Goal: Task Accomplishment & Management: Complete application form

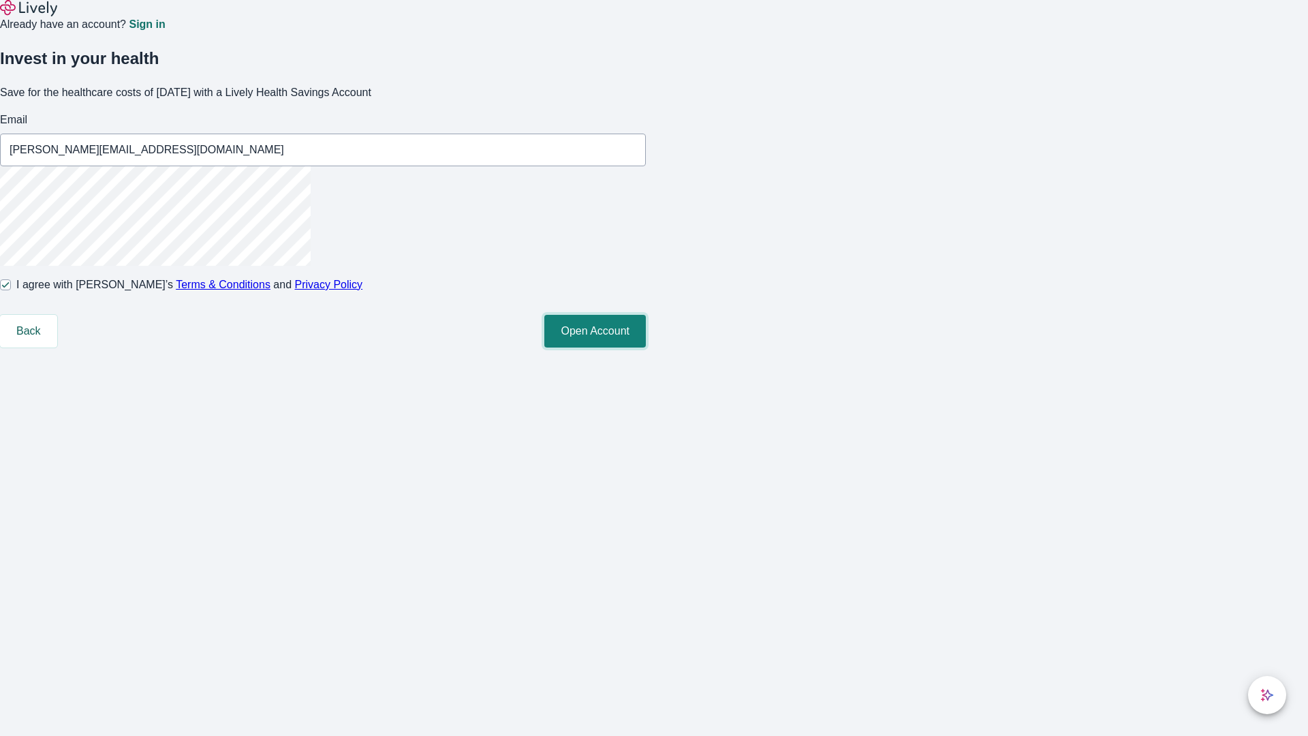
click at [646, 347] on button "Open Account" at bounding box center [595, 331] width 102 height 33
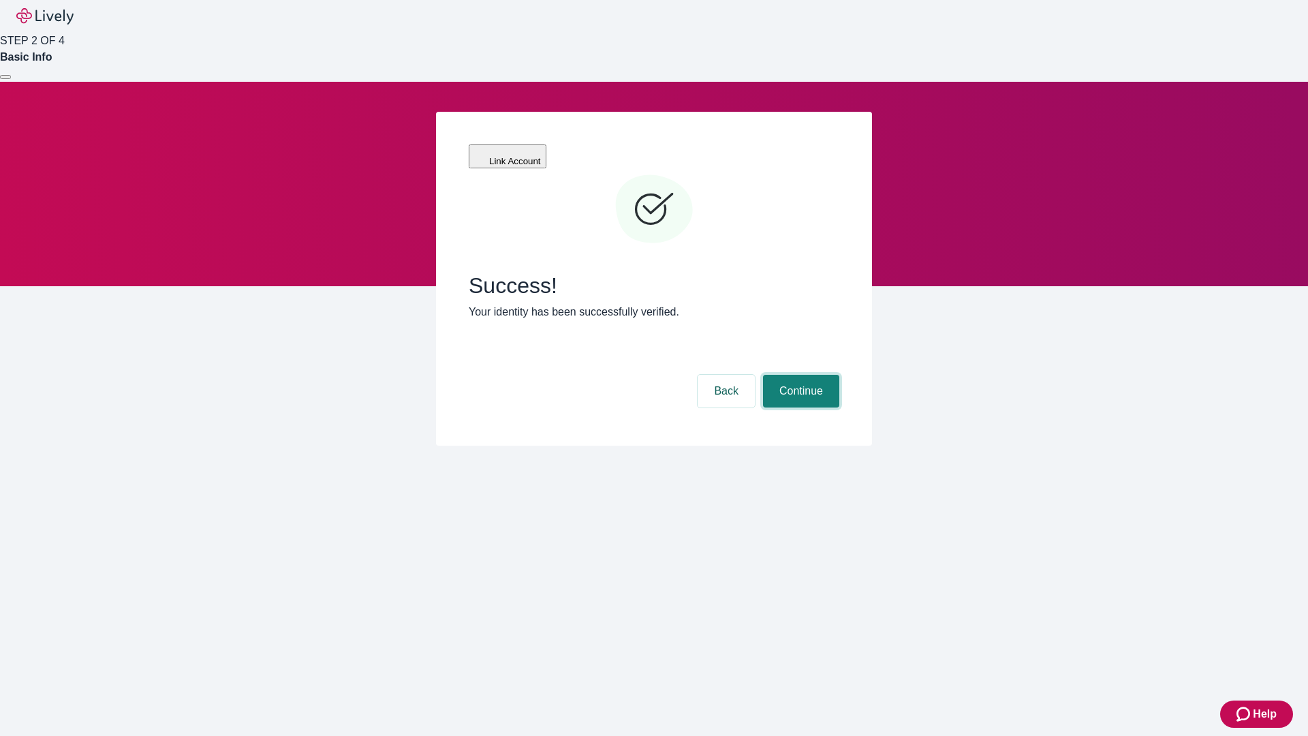
click at [799, 375] on button "Continue" at bounding box center [801, 391] width 76 height 33
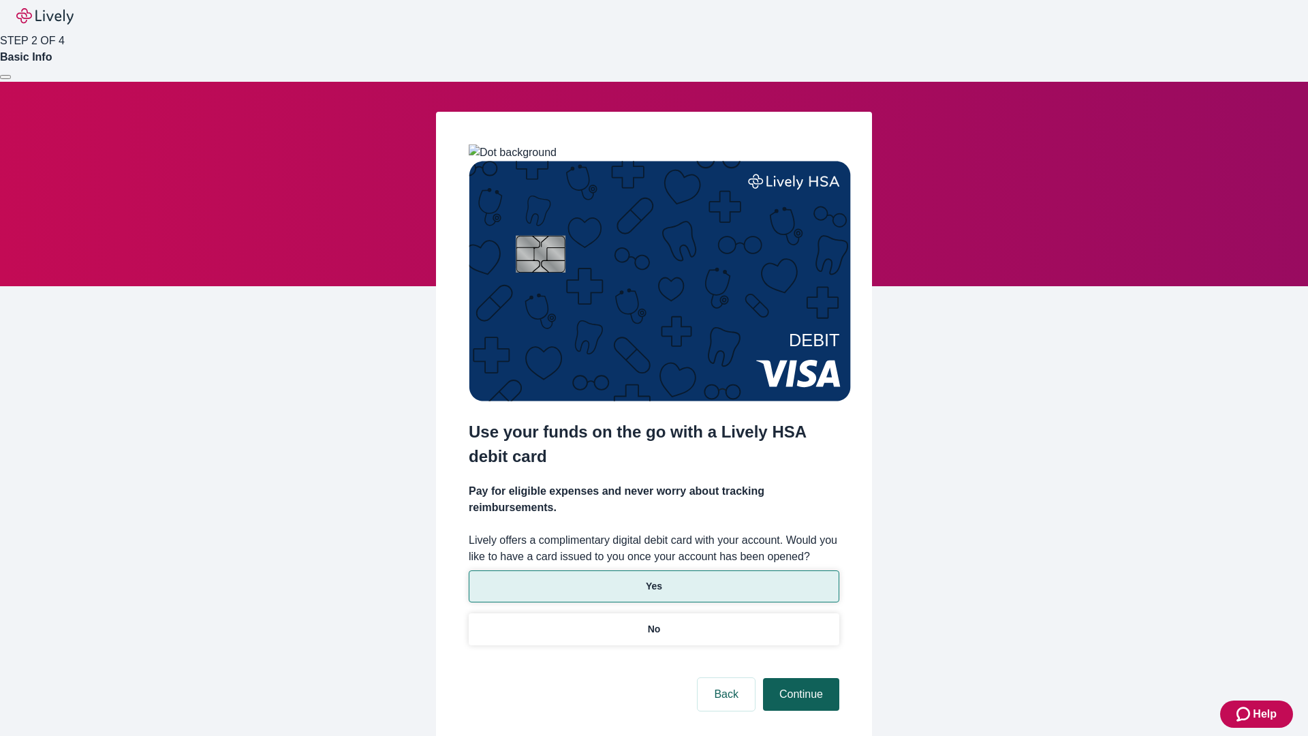
click at [653, 579] on p "Yes" at bounding box center [654, 586] width 16 height 14
click at [799, 678] on button "Continue" at bounding box center [801, 694] width 76 height 33
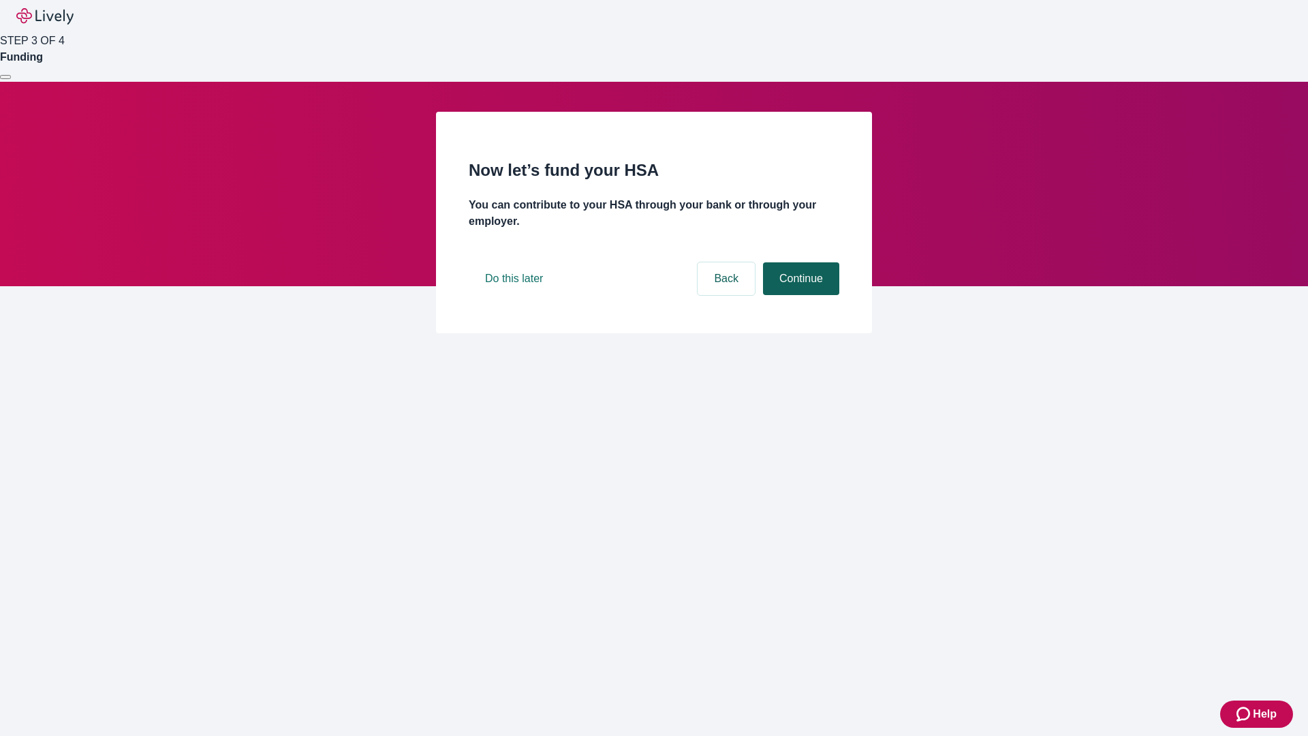
click at [799, 295] on button "Continue" at bounding box center [801, 278] width 76 height 33
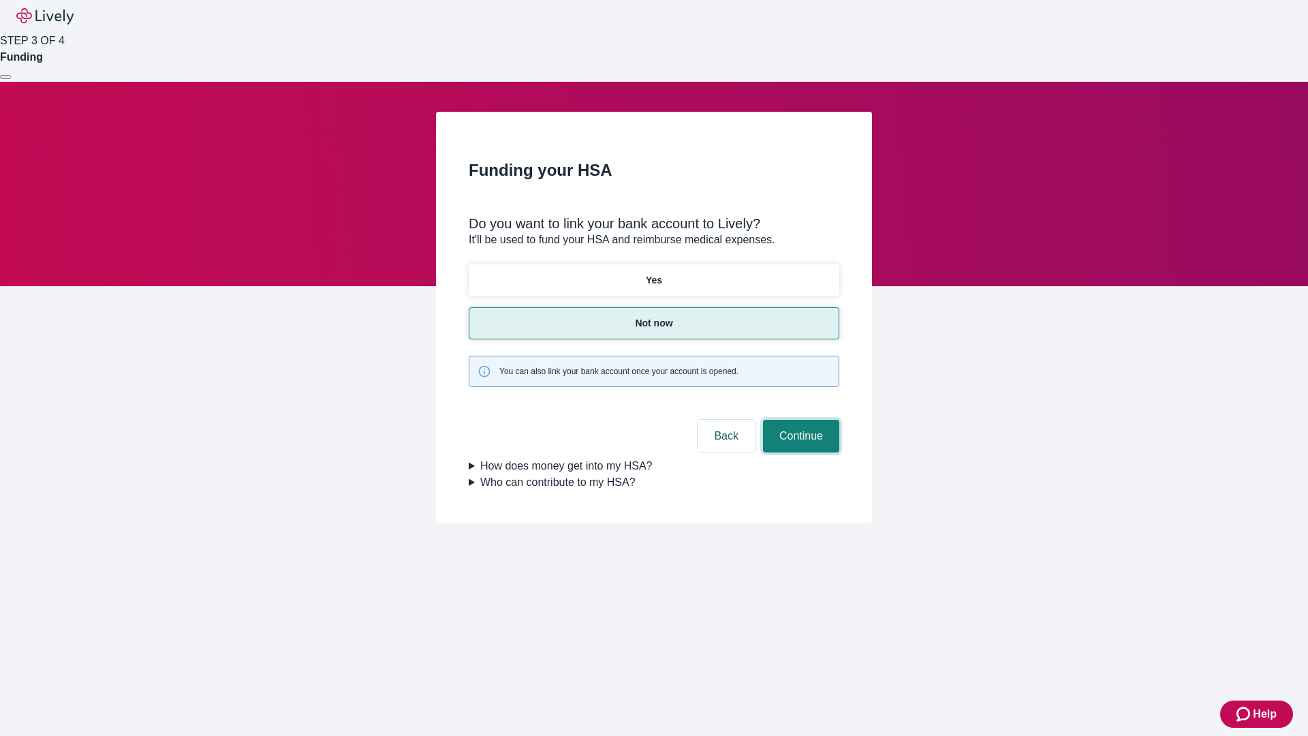
click at [799, 420] on button "Continue" at bounding box center [801, 436] width 76 height 33
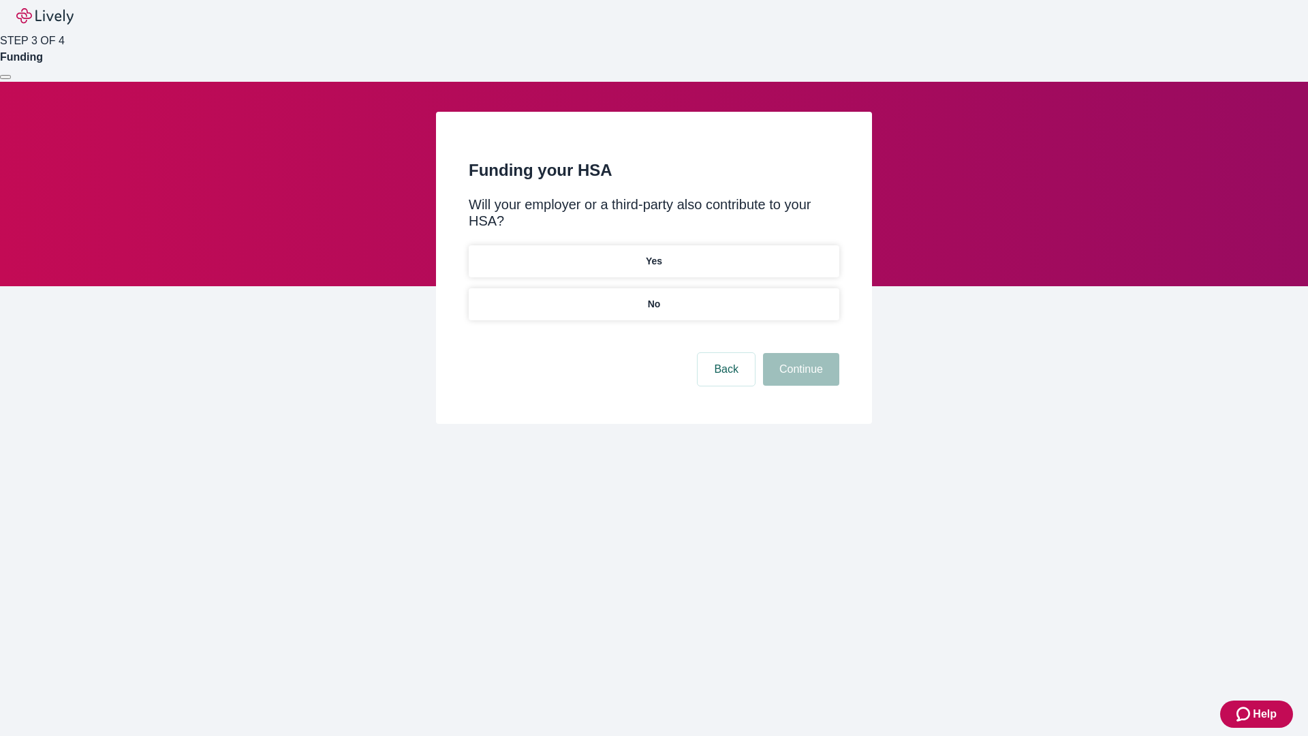
click at [653, 297] on p "No" at bounding box center [654, 304] width 13 height 14
click at [799, 353] on button "Continue" at bounding box center [801, 369] width 76 height 33
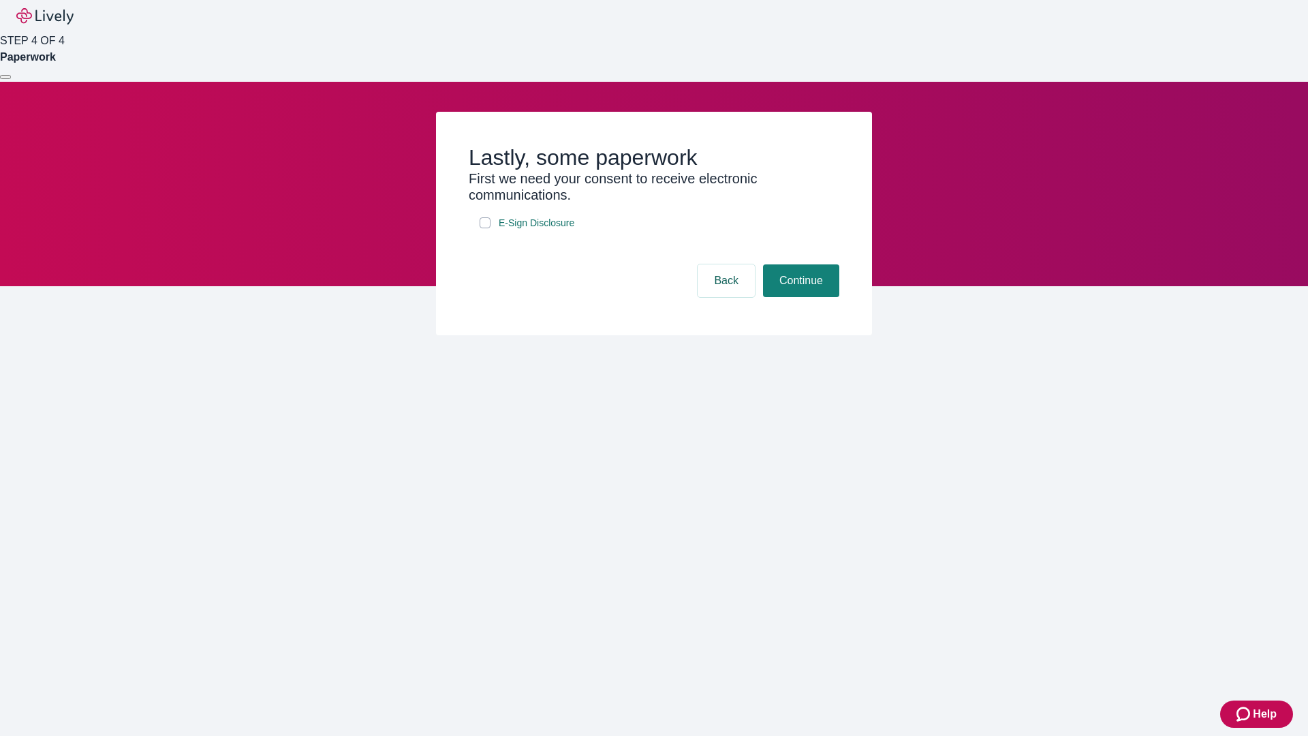
click at [485, 228] on input "E-Sign Disclosure" at bounding box center [485, 222] width 11 height 11
checkbox input "true"
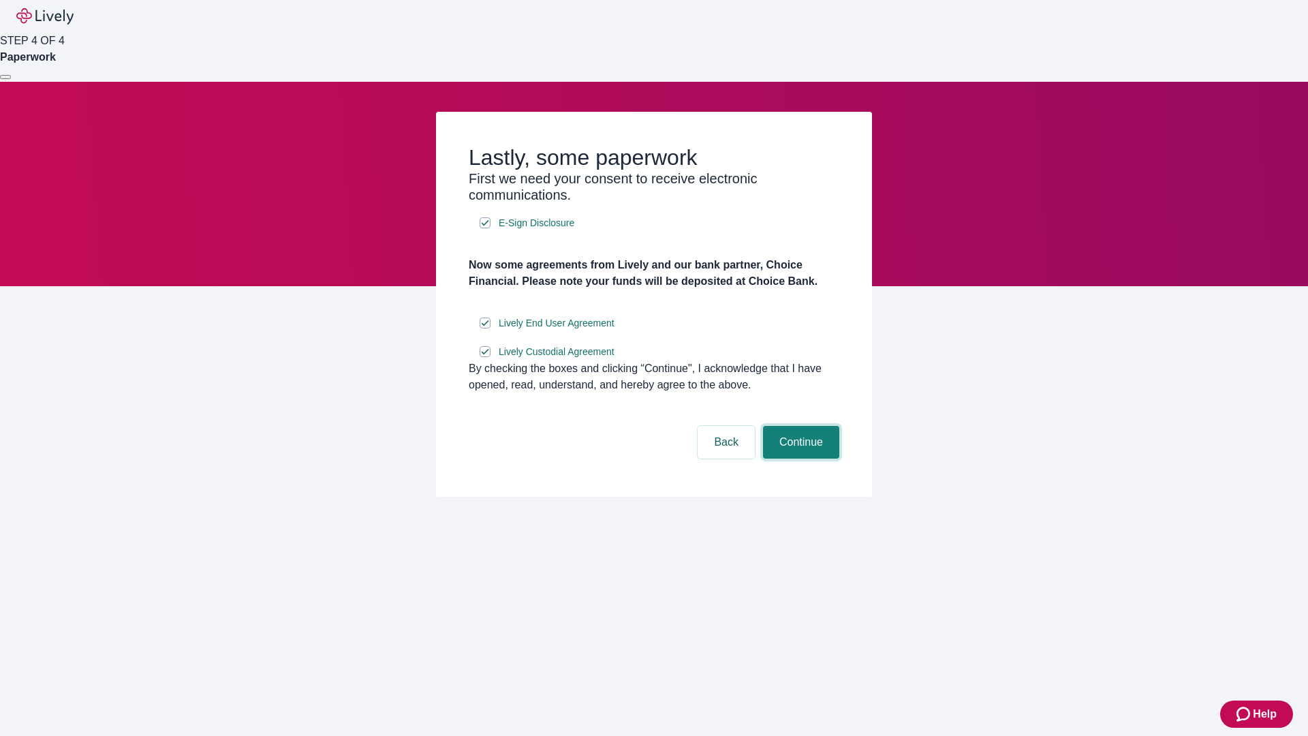
click at [799, 459] on button "Continue" at bounding box center [801, 442] width 76 height 33
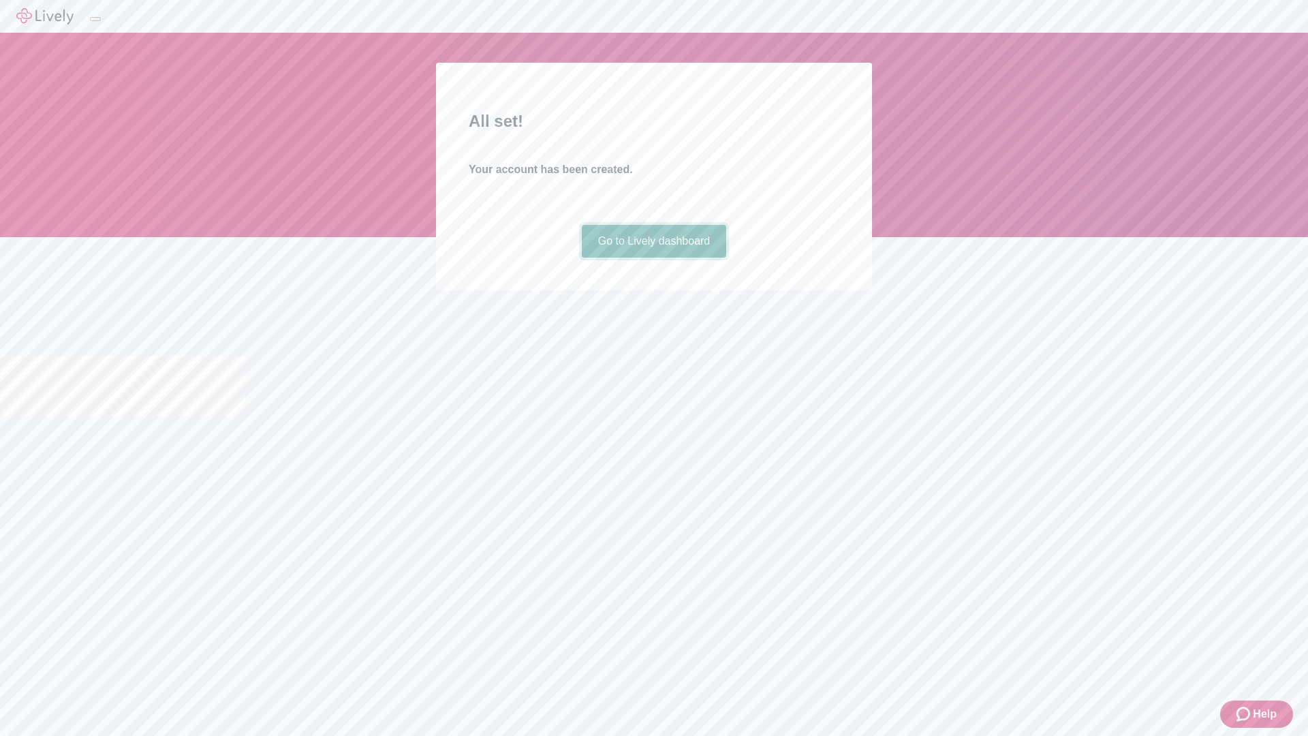
click at [653, 258] on link "Go to Lively dashboard" at bounding box center [654, 241] width 145 height 33
